Goal: Information Seeking & Learning: Learn about a topic

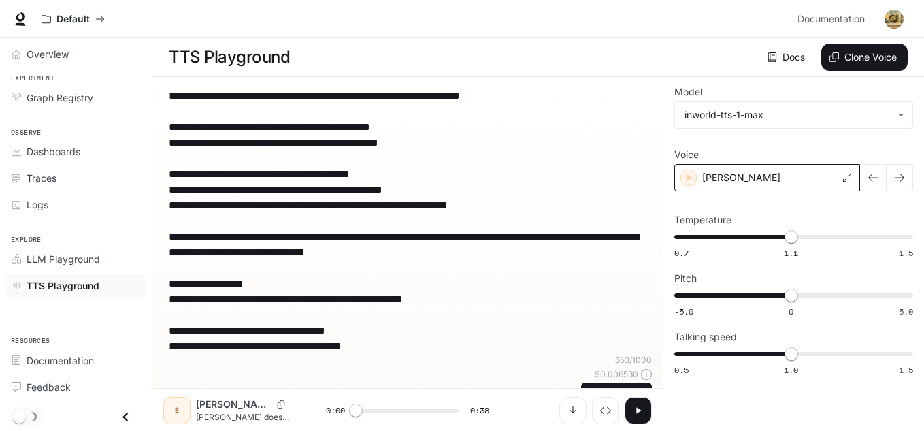
click at [836, 179] on div "[PERSON_NAME]" at bounding box center [767, 177] width 186 height 27
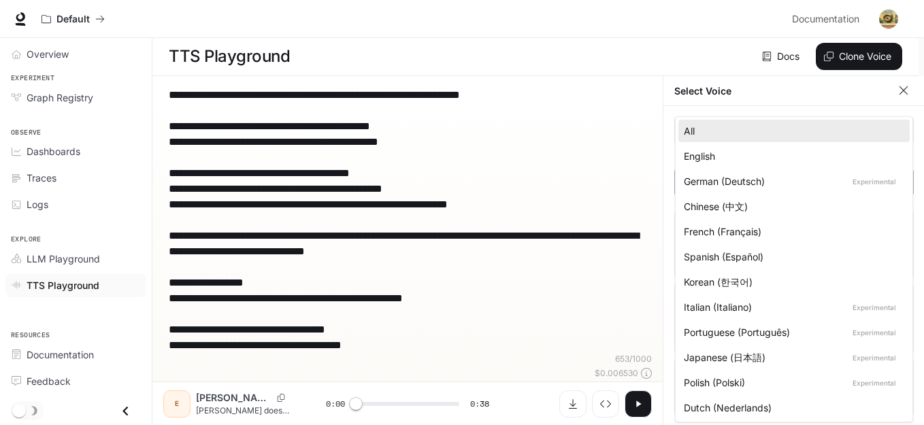
scroll to position [1, 0]
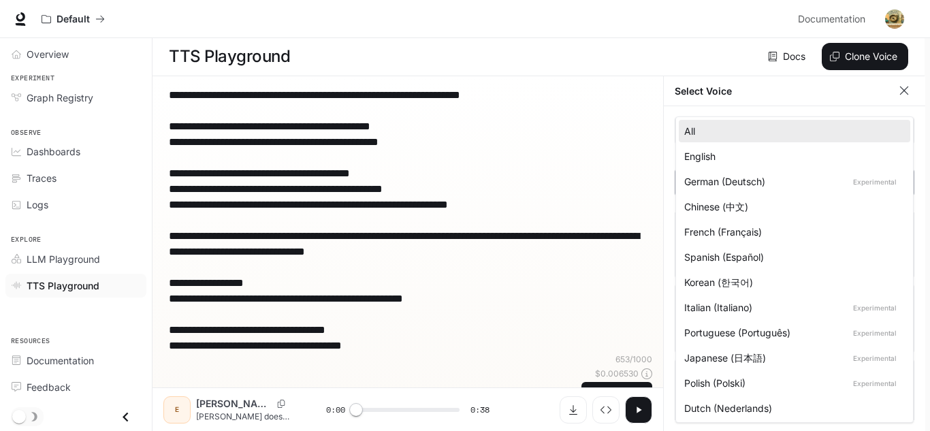
click at [769, 172] on body "**********" at bounding box center [465, 215] width 930 height 432
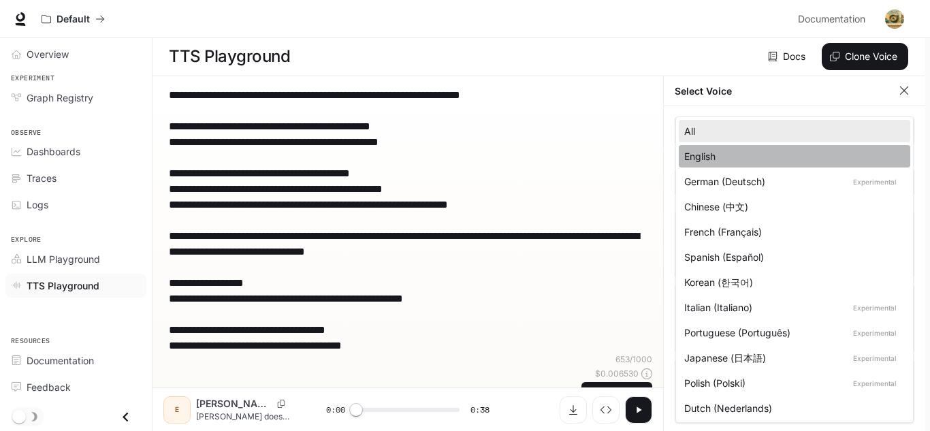
click at [770, 153] on div "English" at bounding box center [791, 156] width 215 height 14
type input "*****"
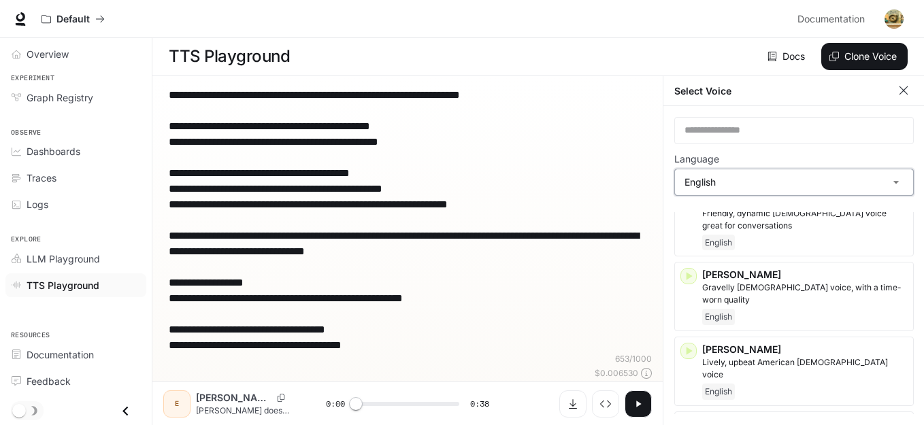
scroll to position [5, 0]
click at [792, 149] on div "​ Language English ***** ​ Inworld Voices [PERSON_NAME] and expressive mid-rang…" at bounding box center [794, 265] width 261 height 319
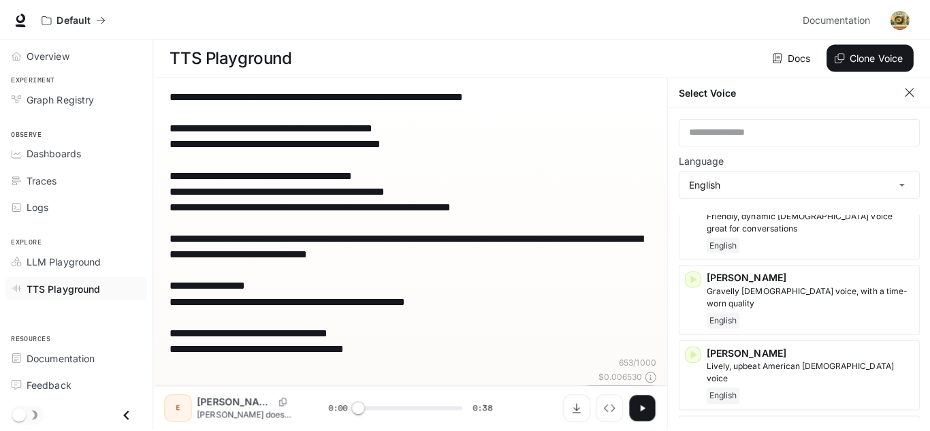
scroll to position [0, 0]
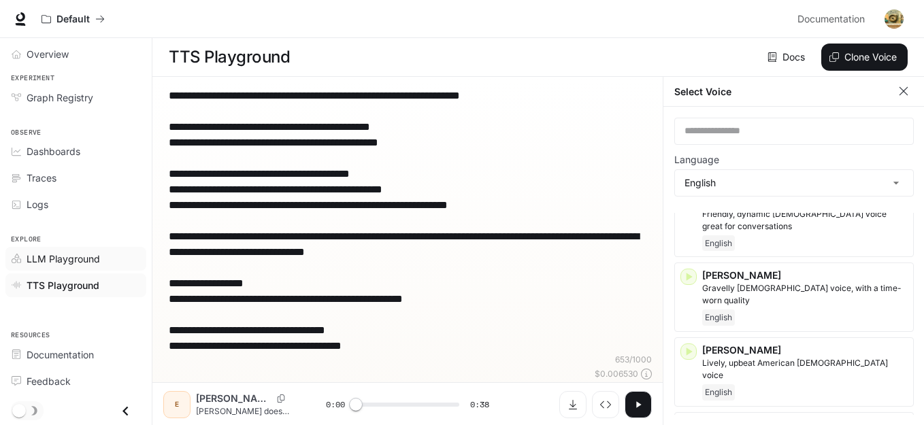
click at [49, 249] on link "LLM Playground" at bounding box center [75, 259] width 141 height 24
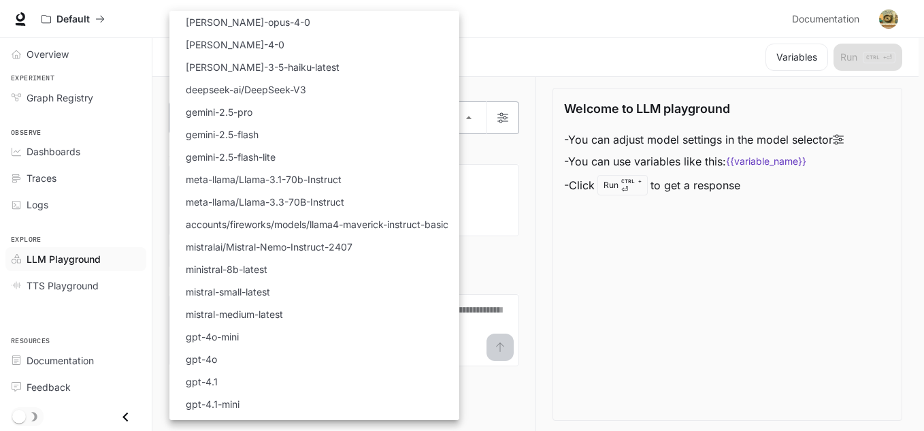
click at [249, 123] on body "Skip to main content Default Documentation Documentation Portal Overview Experi…" at bounding box center [462, 216] width 924 height 432
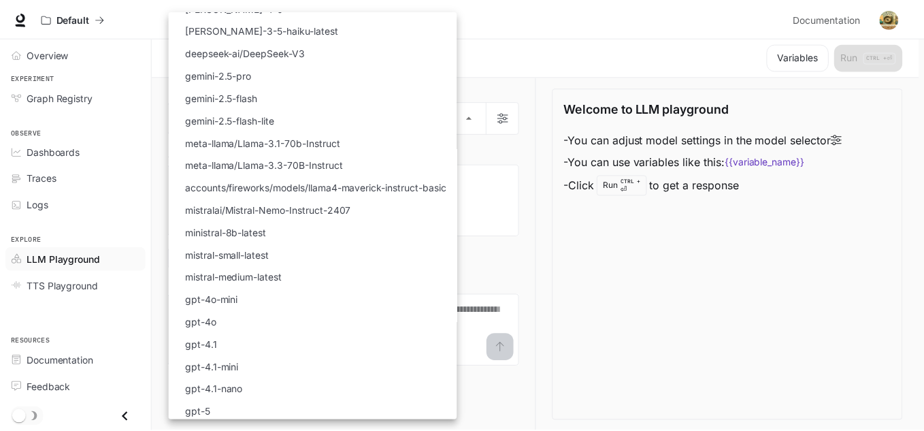
scroll to position [31, 0]
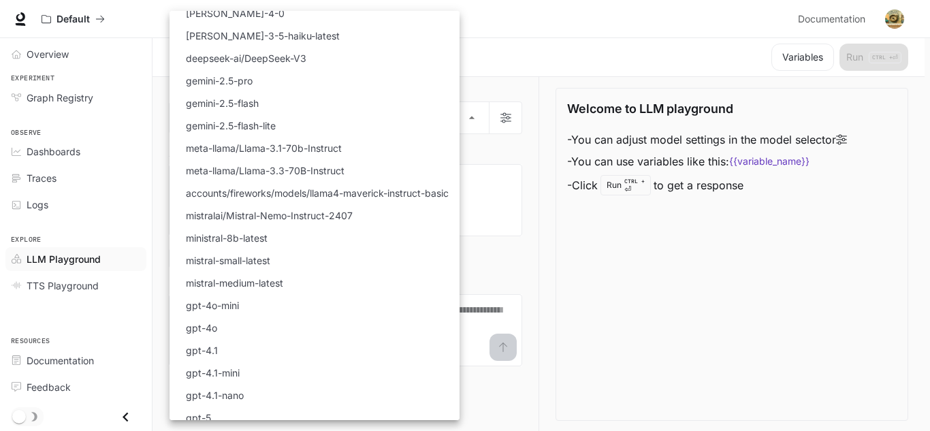
click at [560, 59] on div at bounding box center [465, 215] width 930 height 431
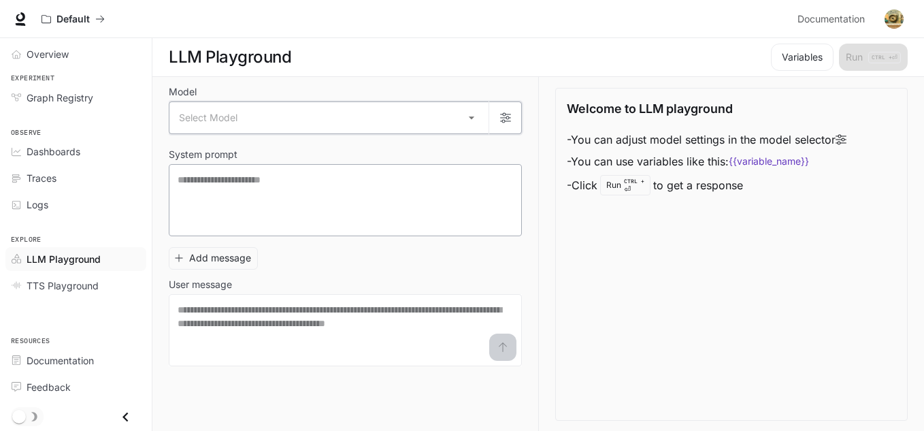
scroll to position [1, 0]
click at [382, 322] on textarea at bounding box center [346, 329] width 336 height 54
click at [52, 178] on span "Traces" at bounding box center [42, 178] width 30 height 14
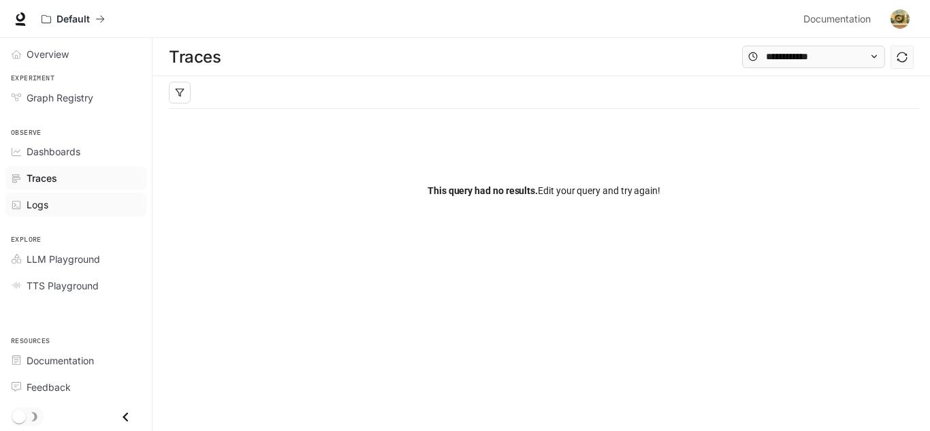
click at [35, 202] on span "Logs" at bounding box center [38, 204] width 22 height 14
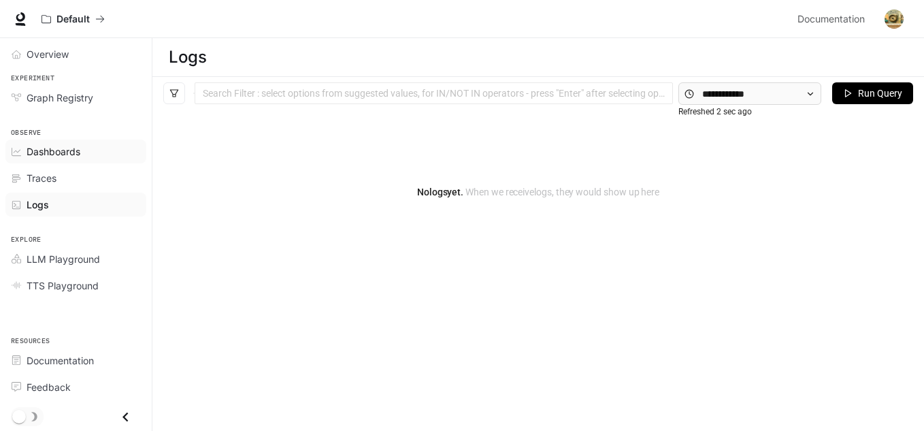
click at [47, 153] on span "Dashboards" at bounding box center [54, 151] width 54 height 14
